Goal: Navigation & Orientation: Find specific page/section

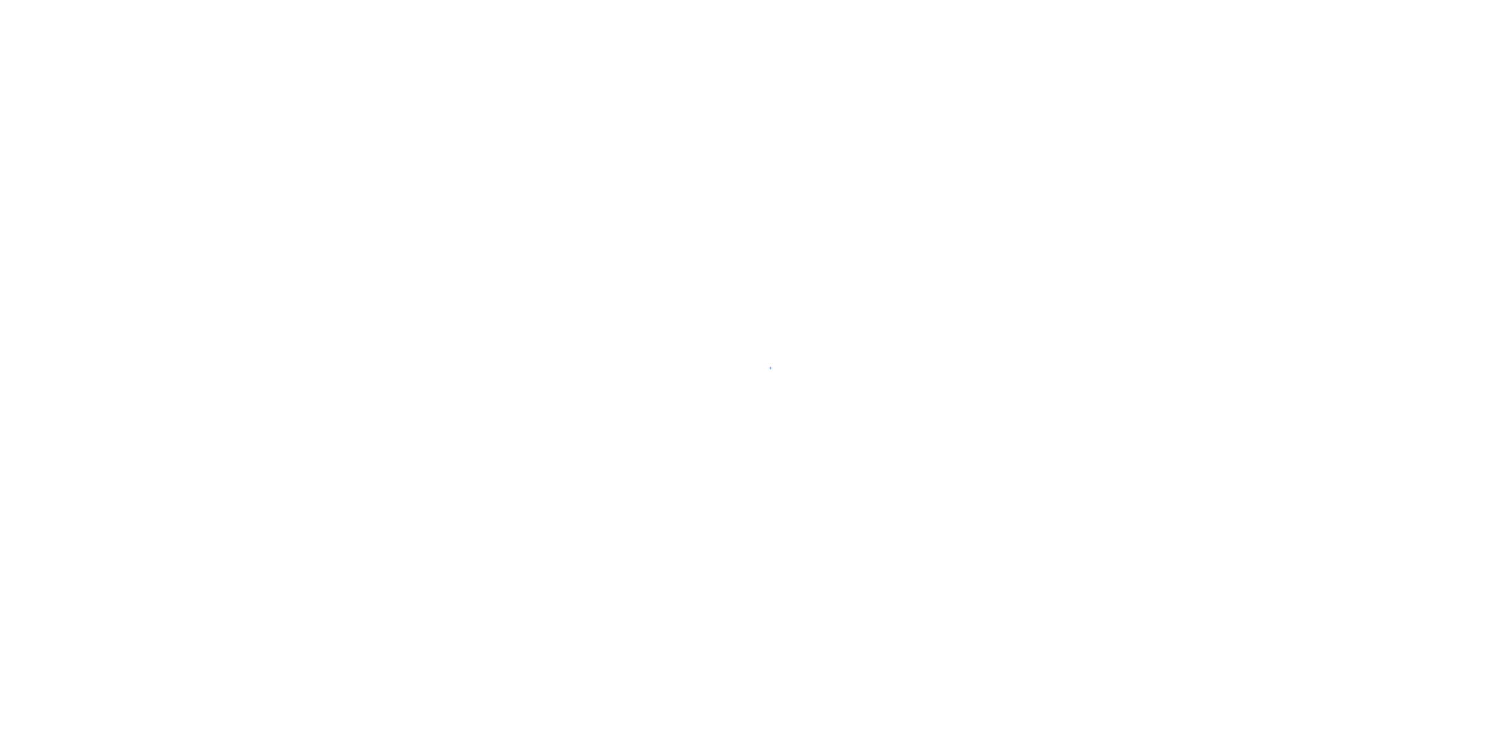
click at [416, 28] on div at bounding box center [754, 374] width 1508 height 749
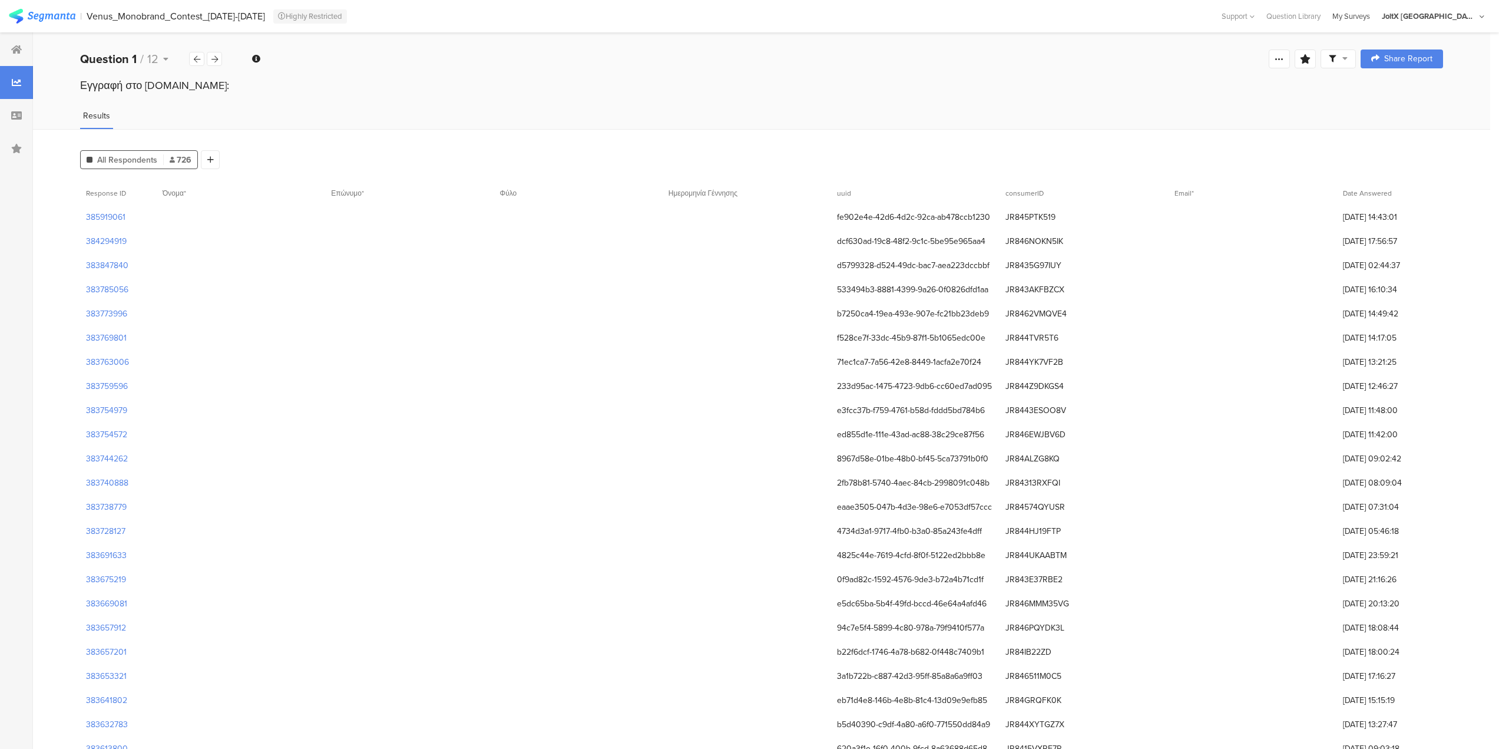
click at [1376, 18] on div "My Surveys" at bounding box center [1351, 16] width 49 height 11
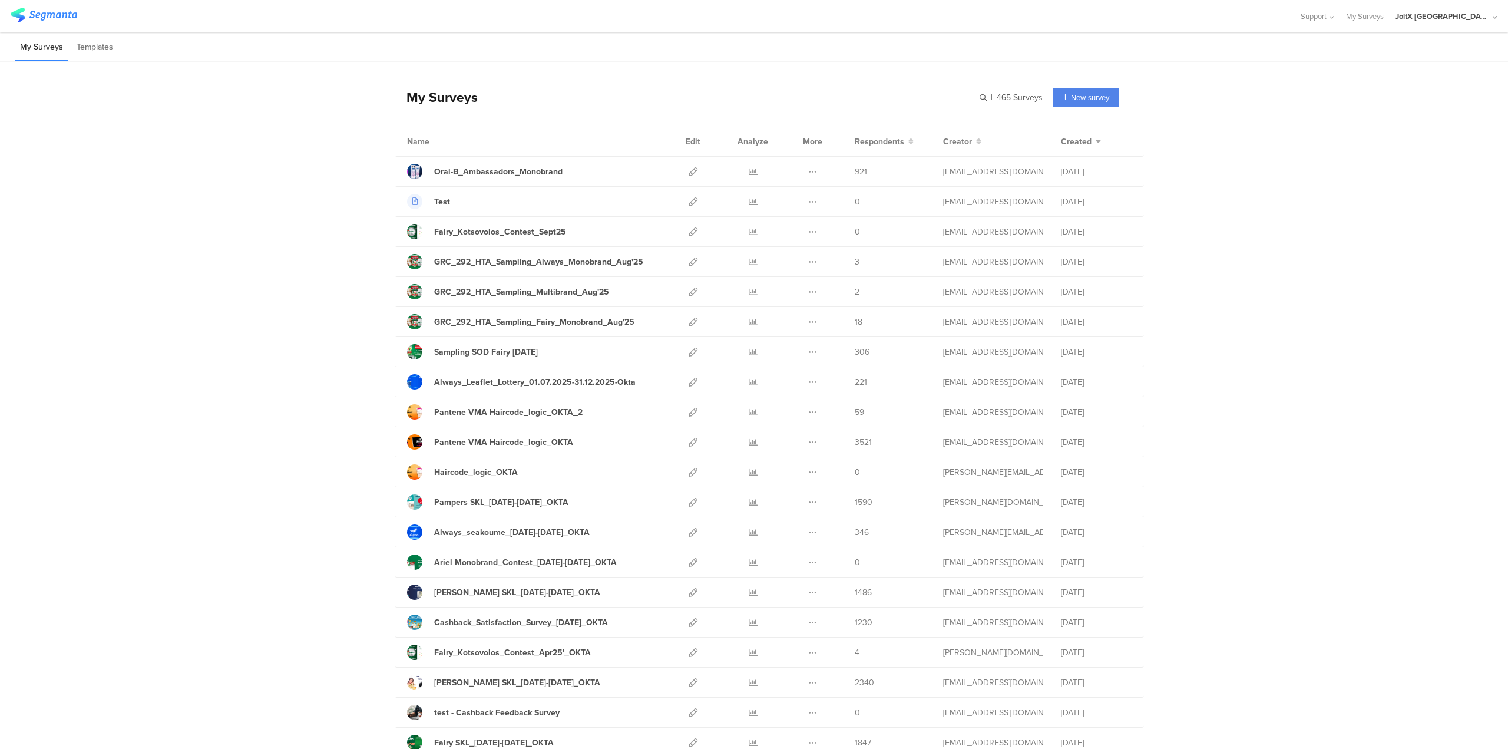
scroll to position [382, 0]
